Goal: Information Seeking & Learning: Learn about a topic

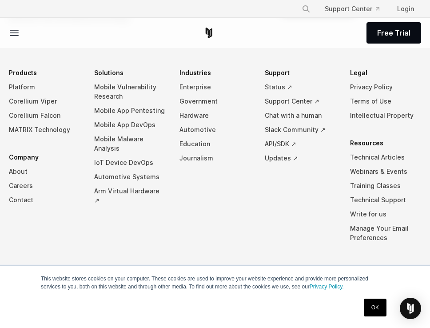
scroll to position [1194, 0]
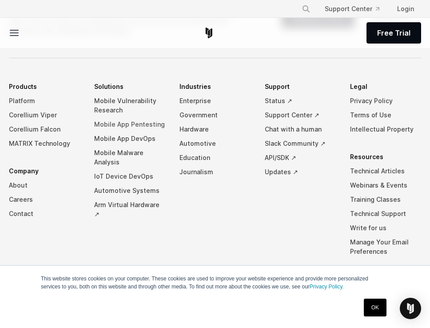
click at [141, 117] on link "Mobile App Pentesting" at bounding box center [129, 124] width 71 height 14
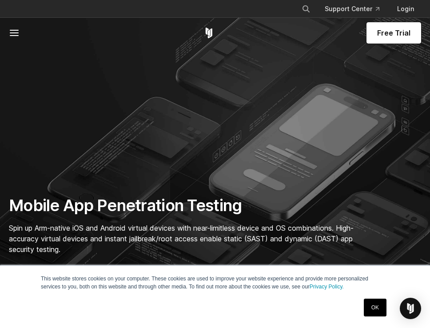
click at [378, 309] on link "OK" at bounding box center [375, 308] width 23 height 18
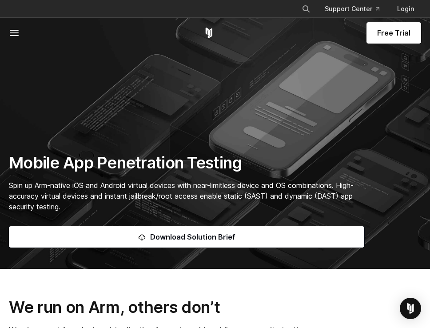
scroll to position [49, 0]
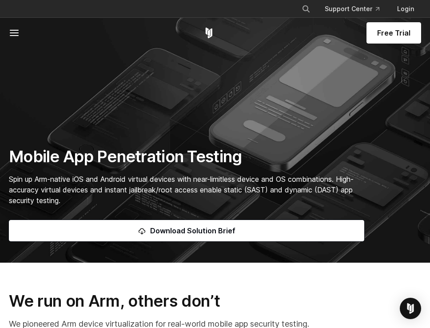
click at [158, 197] on p "Spin up Arm-native iOS and Android virtual devices with near-limitless device a…" at bounding box center [187, 190] width 356 height 32
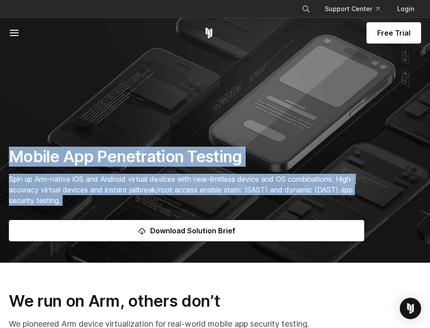
drag, startPoint x: 158, startPoint y: 197, endPoint x: 168, endPoint y: 159, distance: 38.9
click at [168, 159] on div "Mobile App Penetration Testing Spin up Arm-native iOS and Android virtual devic…" at bounding box center [186, 194] width 373 height 95
click at [168, 159] on h1 "Mobile App Penetration Testing" at bounding box center [187, 157] width 356 height 20
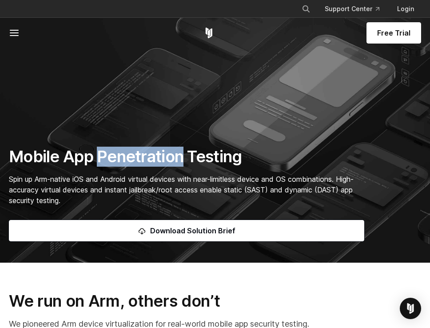
click at [168, 159] on h1 "Mobile App Penetration Testing" at bounding box center [187, 157] width 356 height 20
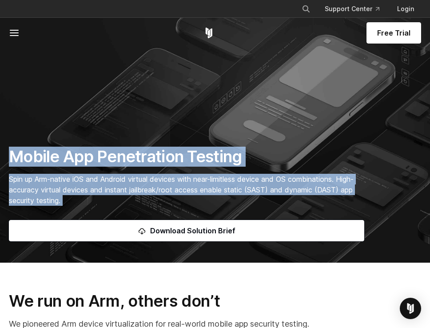
drag, startPoint x: 168, startPoint y: 159, endPoint x: 168, endPoint y: 192, distance: 32.4
click at [168, 192] on div "Mobile App Penetration Testing Spin up Arm-native iOS and Android virtual devic…" at bounding box center [186, 194] width 373 height 95
click at [168, 192] on span "Spin up Arm-native iOS and Android virtual devices with near-limitless device a…" at bounding box center [181, 190] width 345 height 30
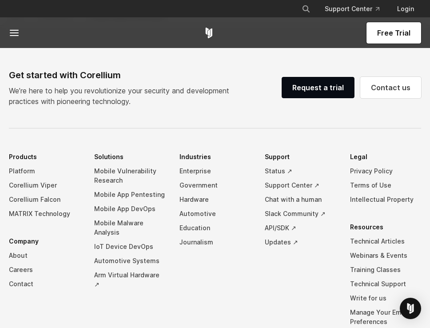
scroll to position [2708, 0]
